Goal: Ask a question

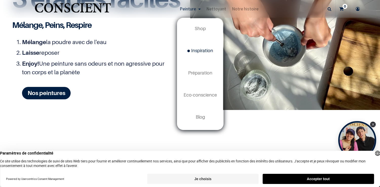
scroll to position [3, 0]
click at [202, 29] on span "Shop" at bounding box center [200, 27] width 11 height 5
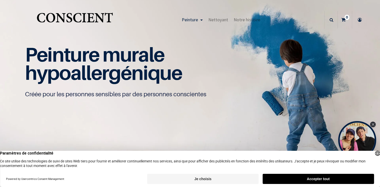
click at [350, 179] on button "Accepter tout" at bounding box center [318, 179] width 111 height 10
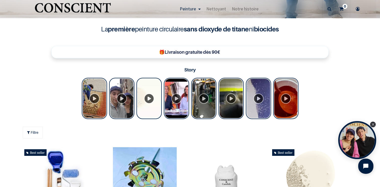
scroll to position [171, 0]
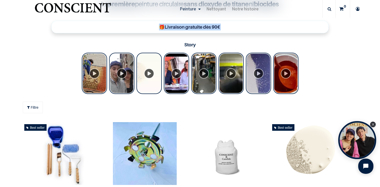
drag, startPoint x: 163, startPoint y: 27, endPoint x: 235, endPoint y: 29, distance: 71.5
click at [231, 29] on p "🎁Livraison gratuite dès 90€" at bounding box center [190, 27] width 272 height 7
click at [320, 53] on div at bounding box center [190, 74] width 380 height 42
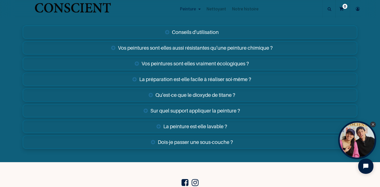
scroll to position [1796, 0]
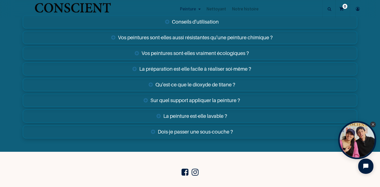
click at [199, 102] on link "Sur quel support appliquer la peinture ?" at bounding box center [190, 100] width 335 height 13
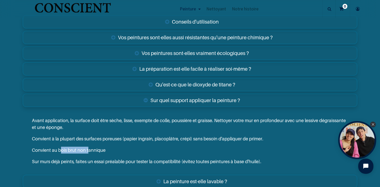
drag, startPoint x: 61, startPoint y: 150, endPoint x: 89, endPoint y: 150, distance: 27.6
click at [88, 150] on p "Convient au bois brut non tannique" at bounding box center [190, 150] width 316 height 7
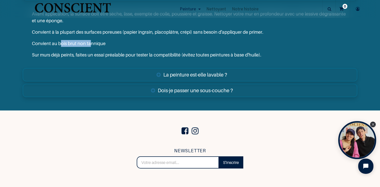
scroll to position [1990, 0]
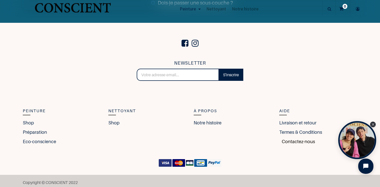
click at [289, 142] on link "Contactez-nous" at bounding box center [297, 141] width 36 height 7
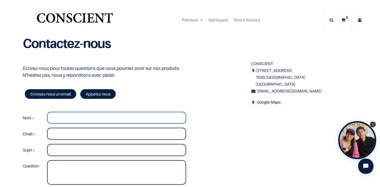
click at [66, 115] on input "Nom *" at bounding box center [116, 118] width 139 height 12
type input "DANEL"
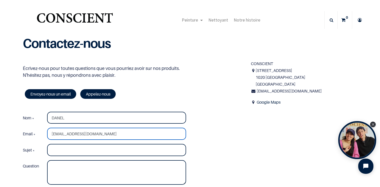
type input "[EMAIL_ADDRESS][DOMAIN_NAME]"
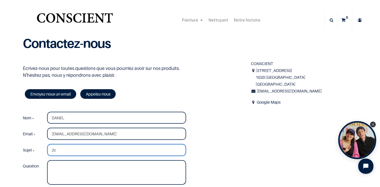
type input "2"
type input "Nuancier peinture"
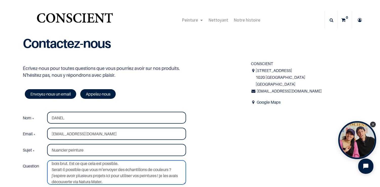
scroll to position [39, 0]
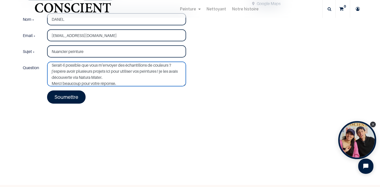
scroll to position [87, 0]
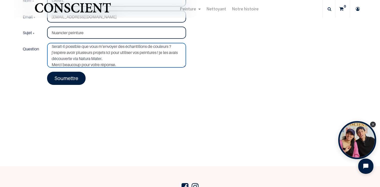
type textarea "Bonjour, Je suis architecte [DEMOGRAPHIC_DATA] mais vit à [GEOGRAPHIC_DATA] (au…"
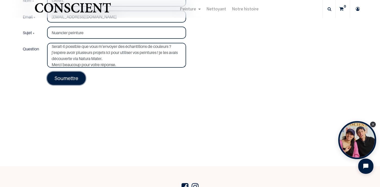
click at [72, 82] on link "Soumettre" at bounding box center [66, 78] width 38 height 13
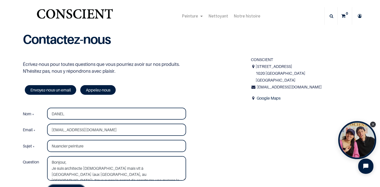
scroll to position [39, 0]
